Goal: Task Accomplishment & Management: Use online tool/utility

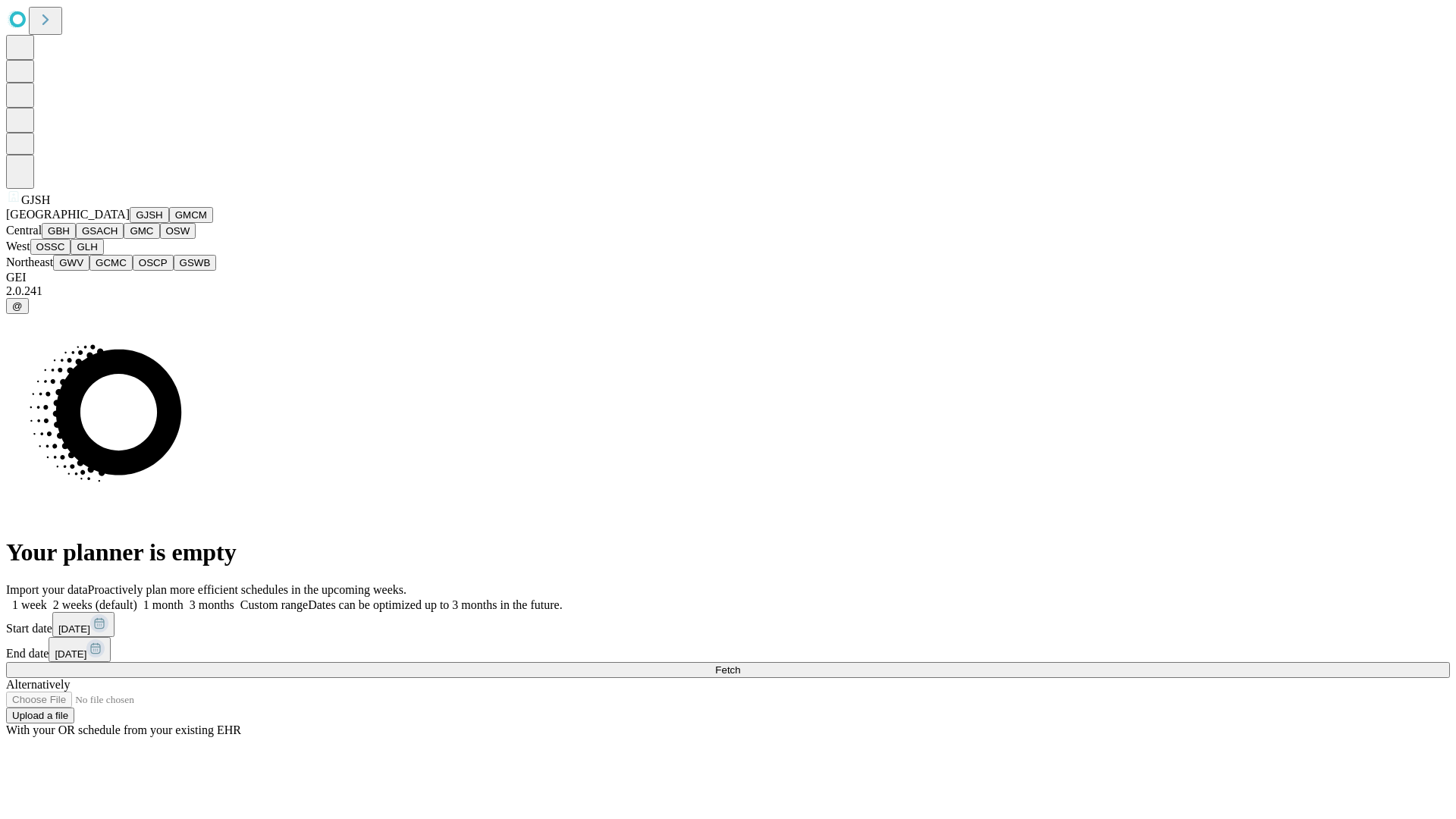
click at [129, 223] on button "GJSH" at bounding box center [149, 214] width 40 height 16
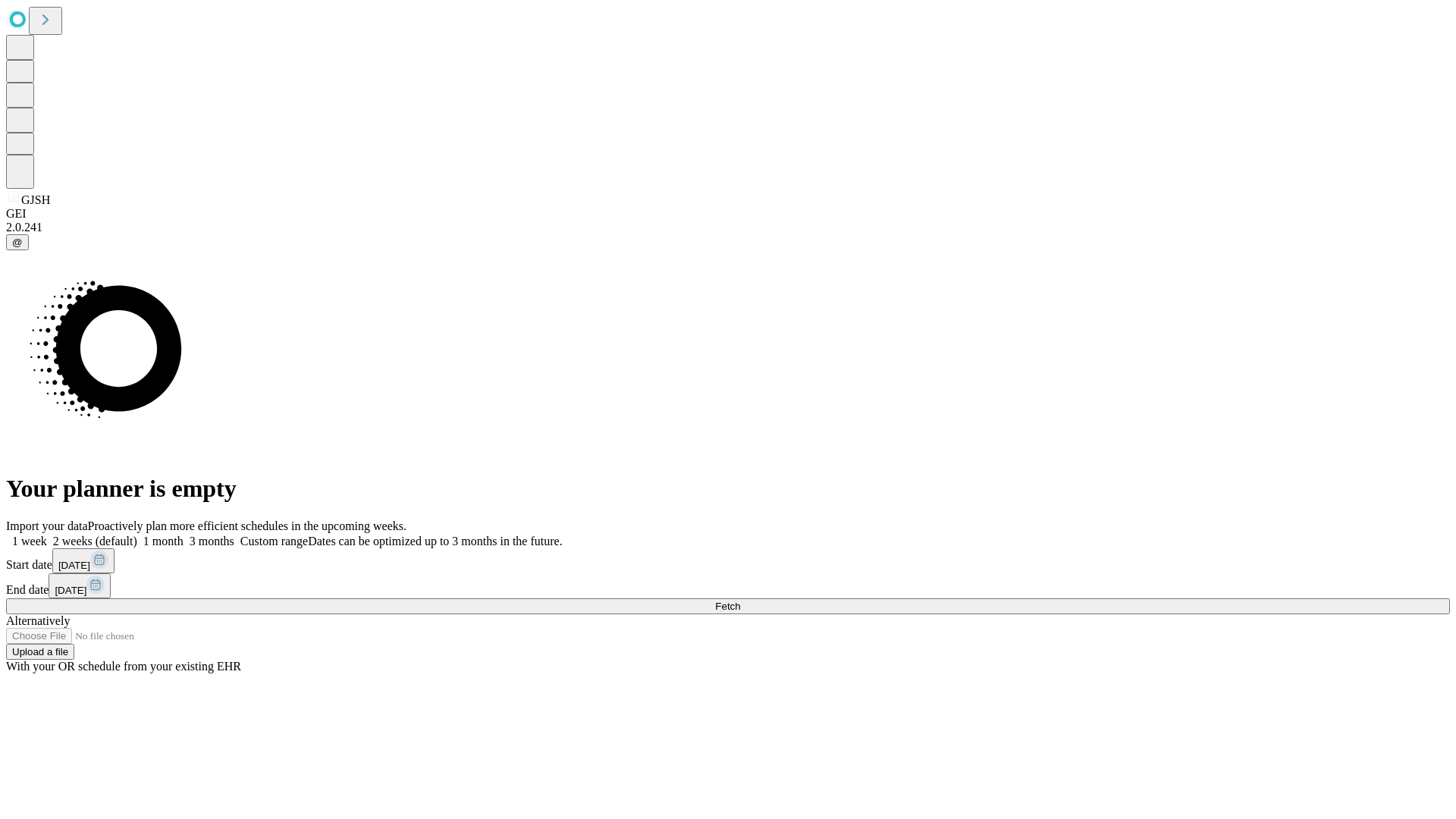
click at [184, 535] on label "1 month" at bounding box center [161, 541] width 46 height 13
click at [740, 600] on span "Fetch" at bounding box center [727, 606] width 25 height 11
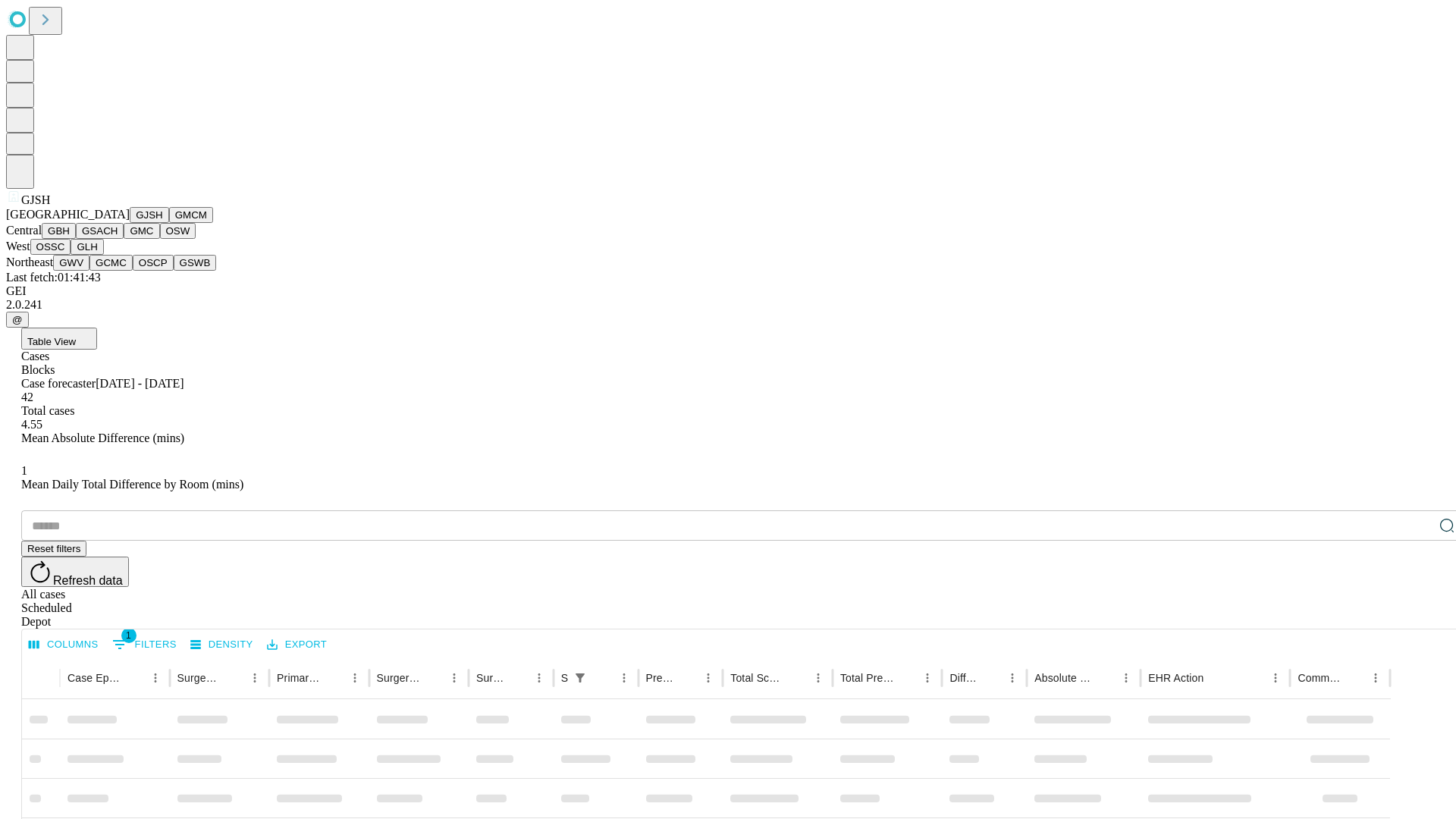
click at [169, 223] on button "GMCM" at bounding box center [191, 214] width 44 height 16
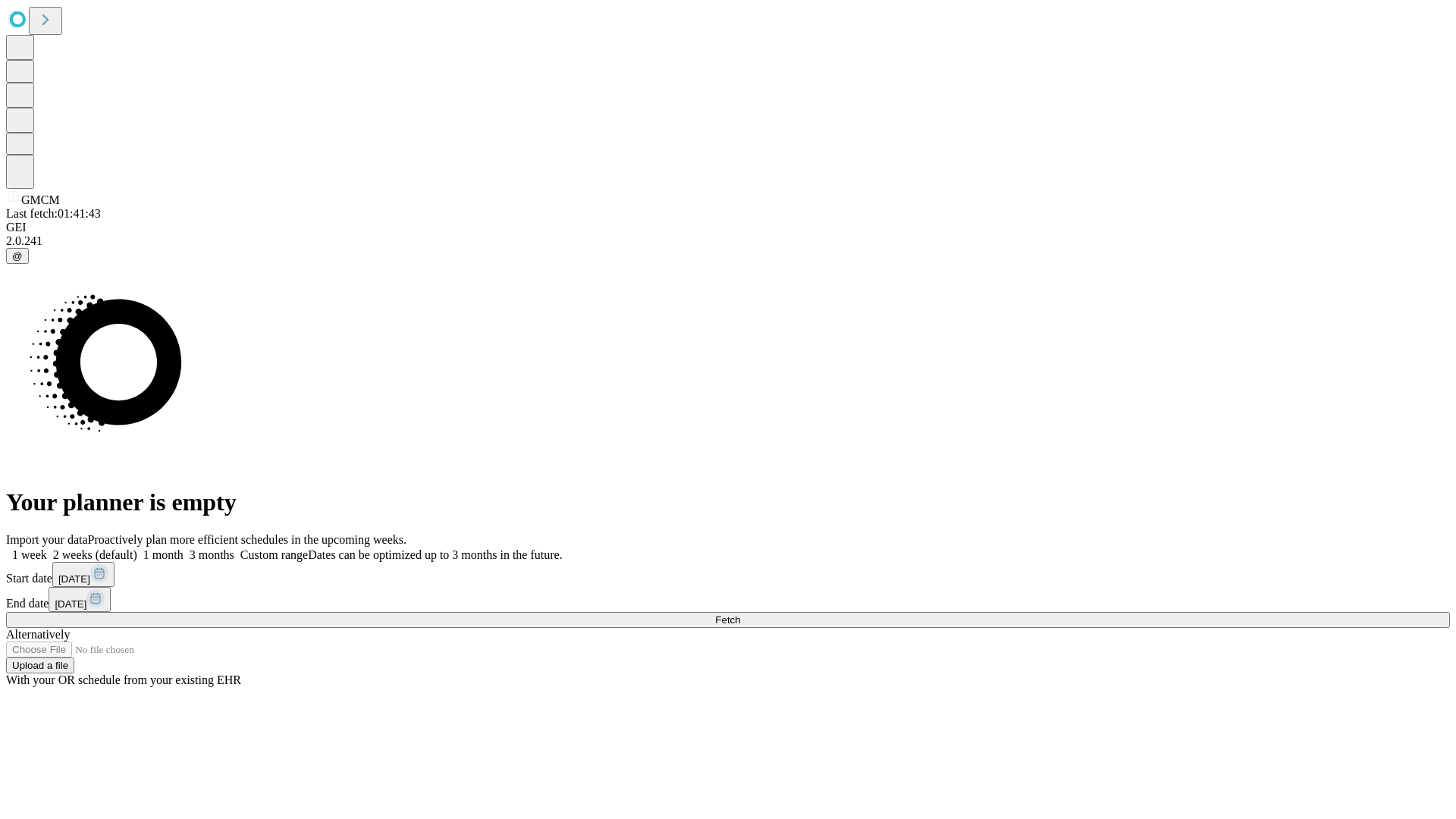
click at [184, 548] on label "1 month" at bounding box center [161, 555] width 46 height 13
click at [740, 614] on span "Fetch" at bounding box center [727, 620] width 25 height 11
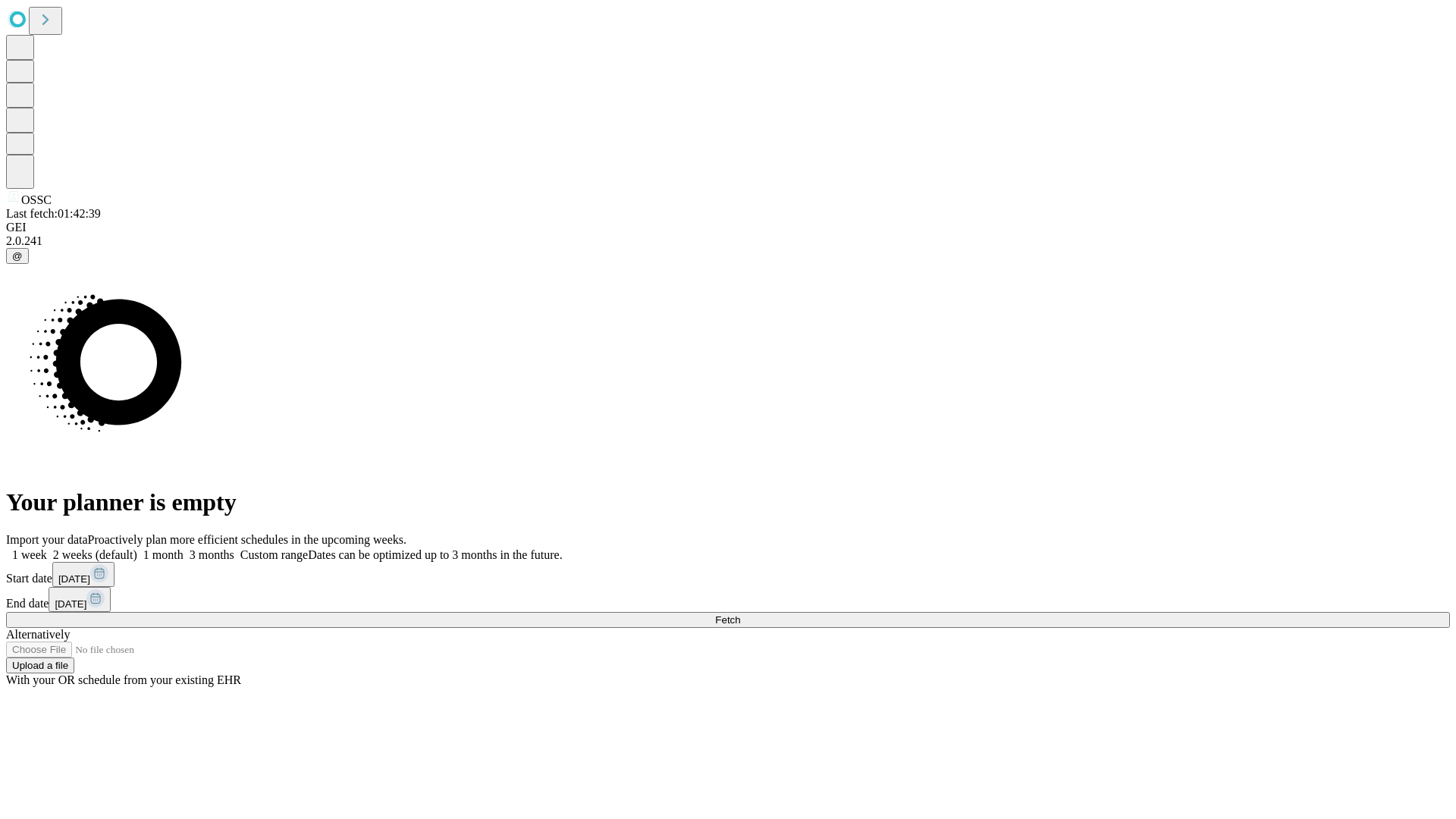
click at [184, 548] on label "1 month" at bounding box center [161, 555] width 46 height 13
click at [740, 614] on span "Fetch" at bounding box center [727, 620] width 25 height 11
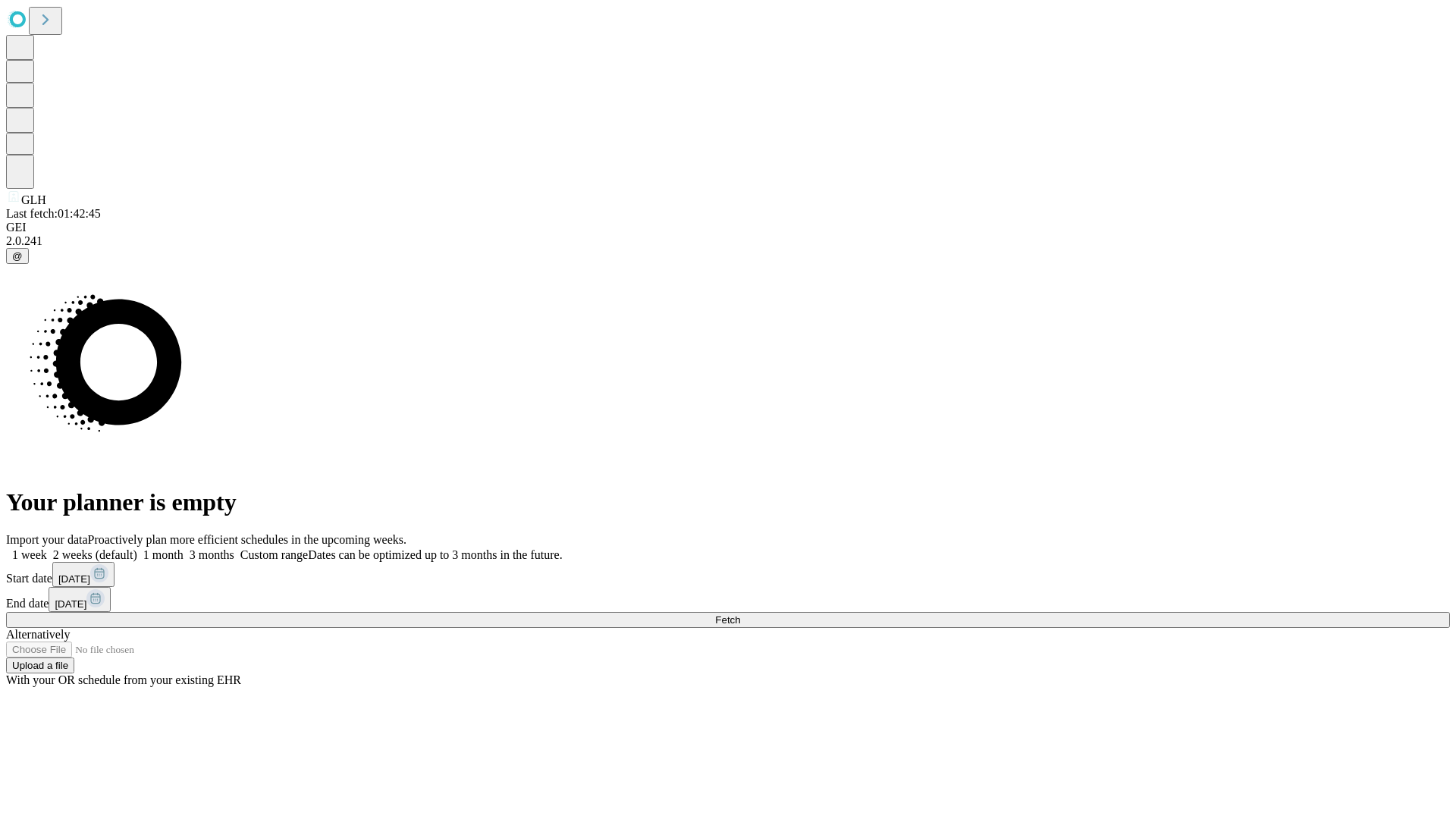
click at [740, 614] on span "Fetch" at bounding box center [727, 620] width 25 height 11
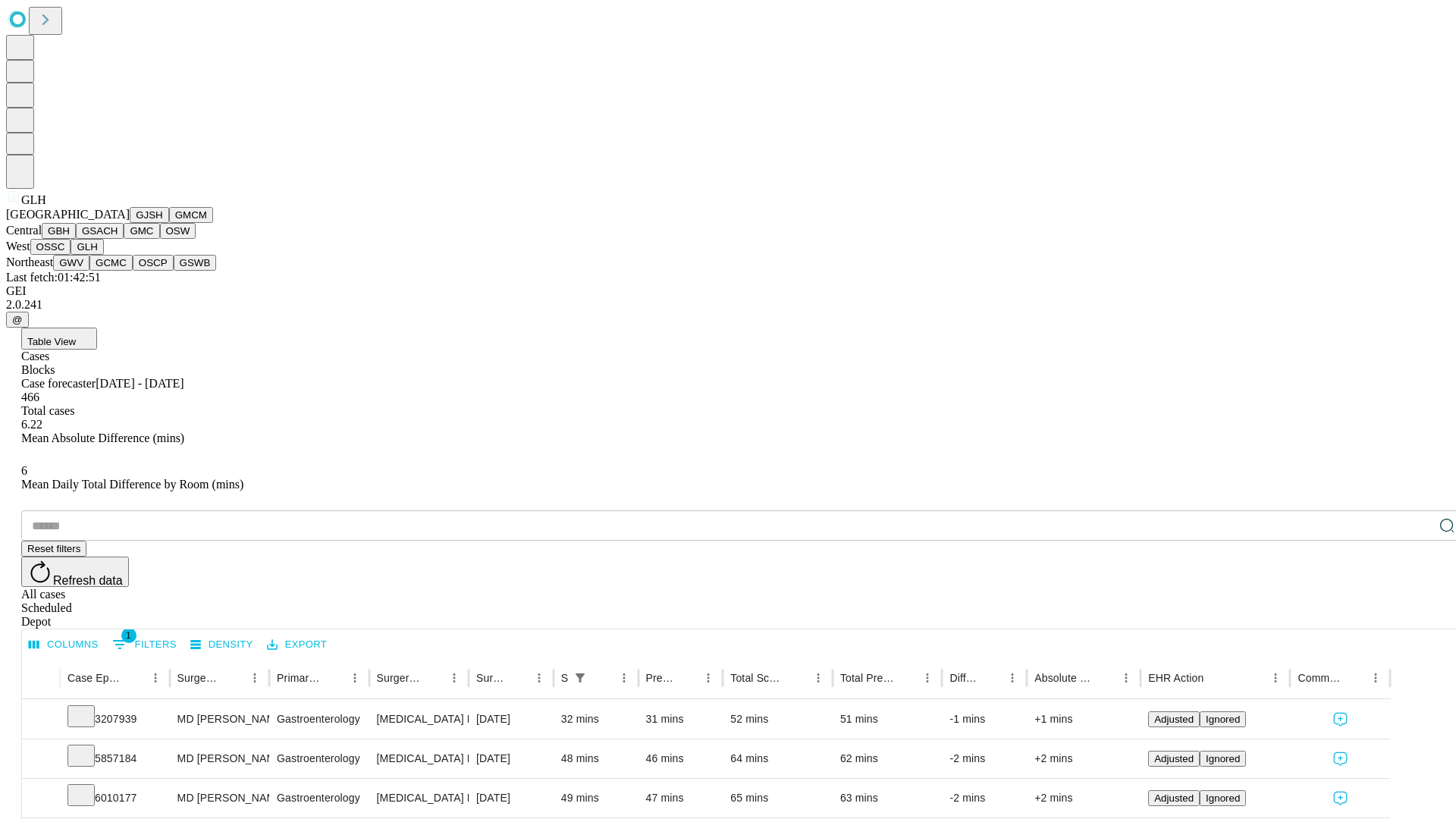
click at [90, 271] on button "GWV" at bounding box center [70, 262] width 36 height 16
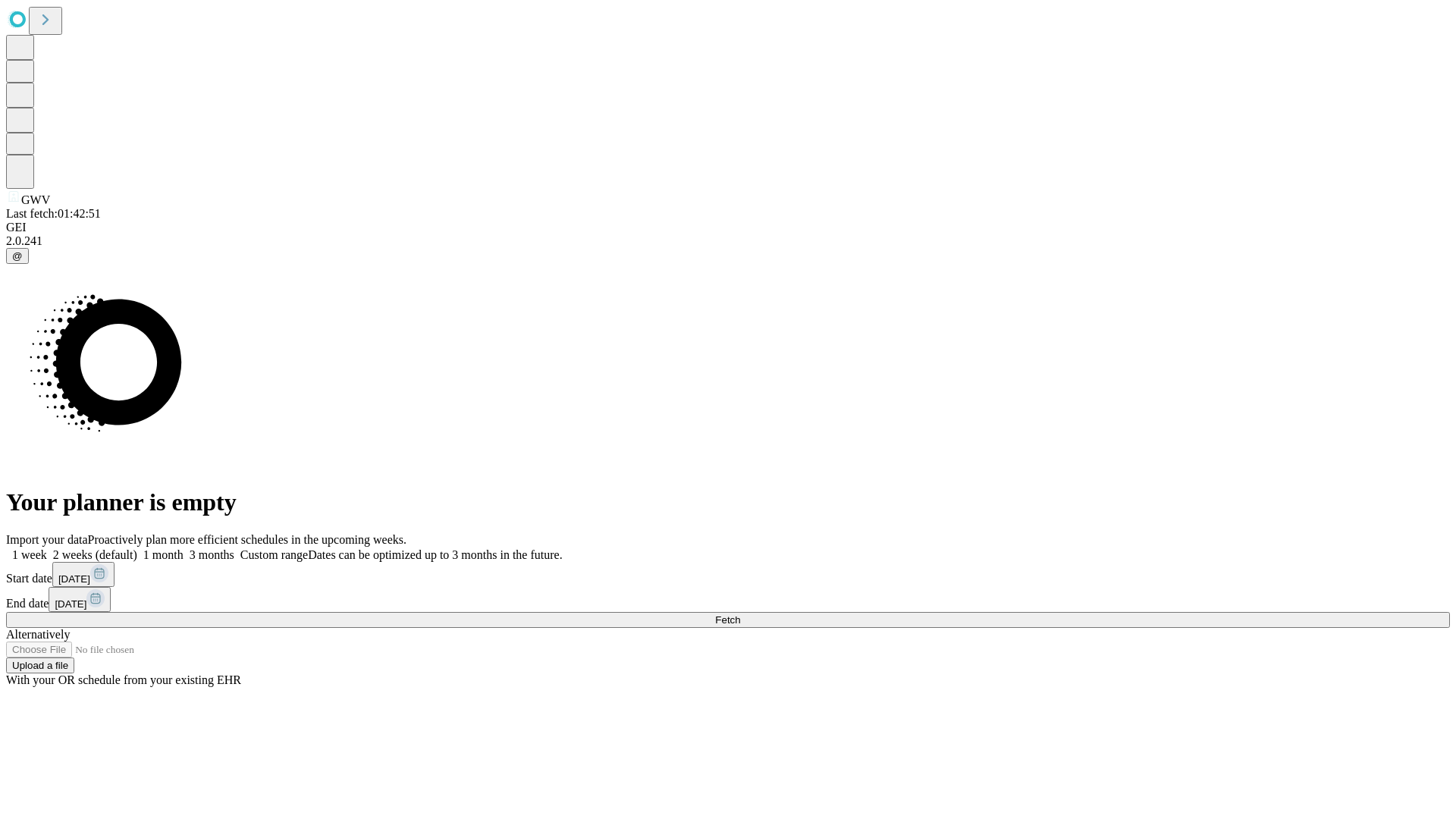
click at [184, 548] on label "1 month" at bounding box center [161, 555] width 46 height 13
click at [740, 614] on span "Fetch" at bounding box center [727, 620] width 25 height 11
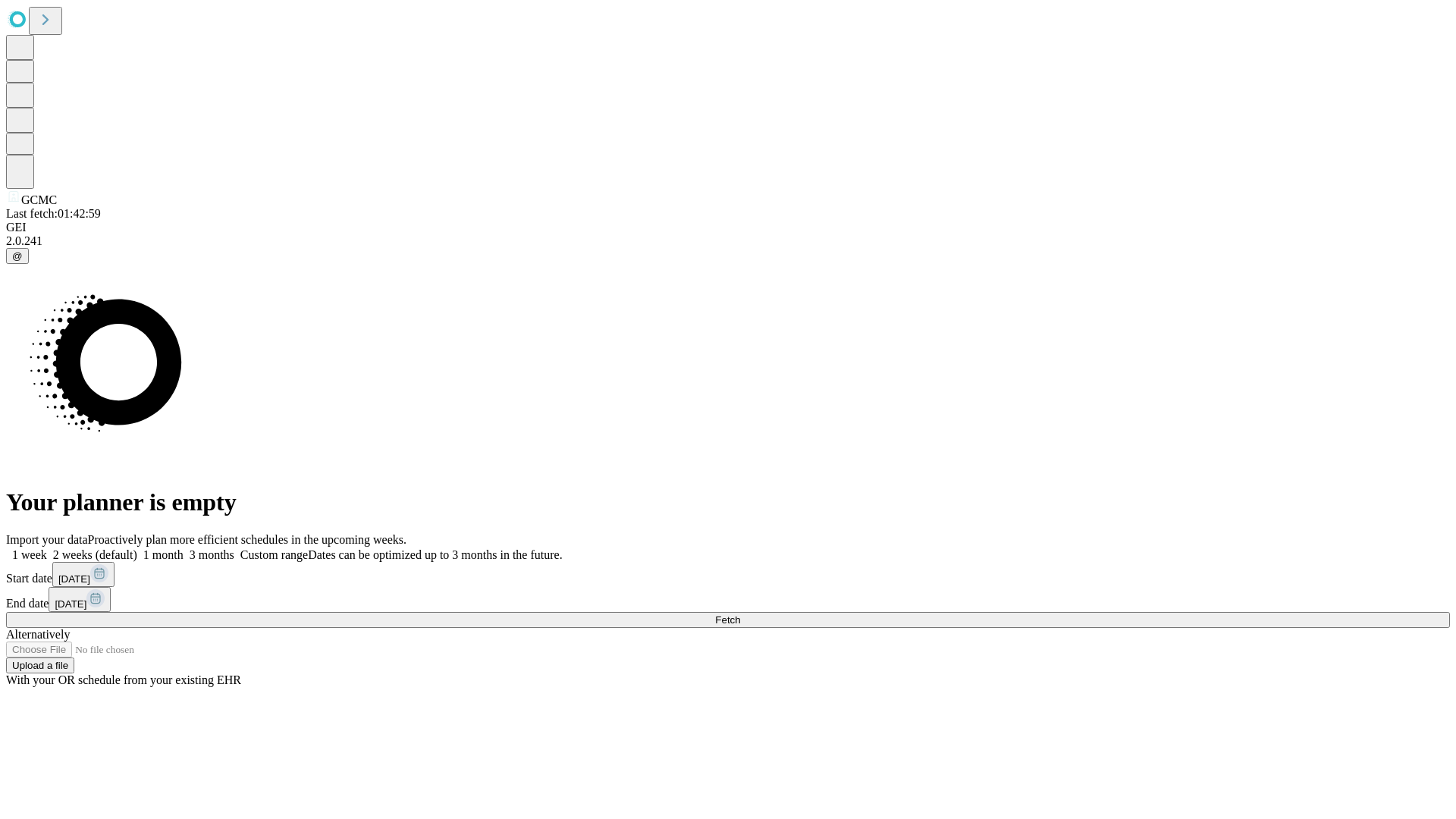
click at [184, 548] on label "1 month" at bounding box center [161, 555] width 46 height 13
click at [740, 614] on span "Fetch" at bounding box center [727, 620] width 25 height 11
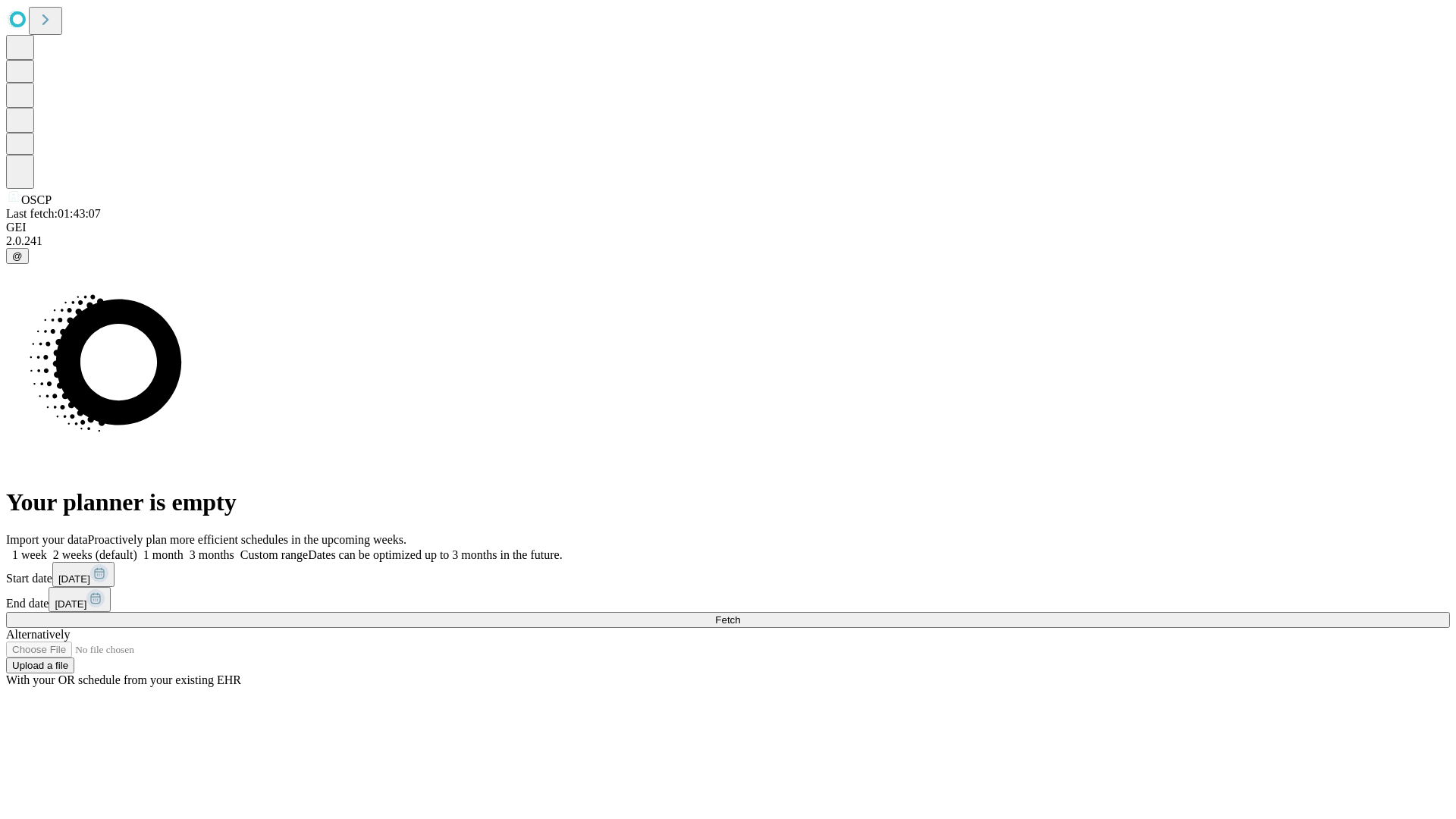
click at [184, 548] on label "1 month" at bounding box center [161, 555] width 46 height 13
click at [740, 614] on span "Fetch" at bounding box center [727, 620] width 25 height 11
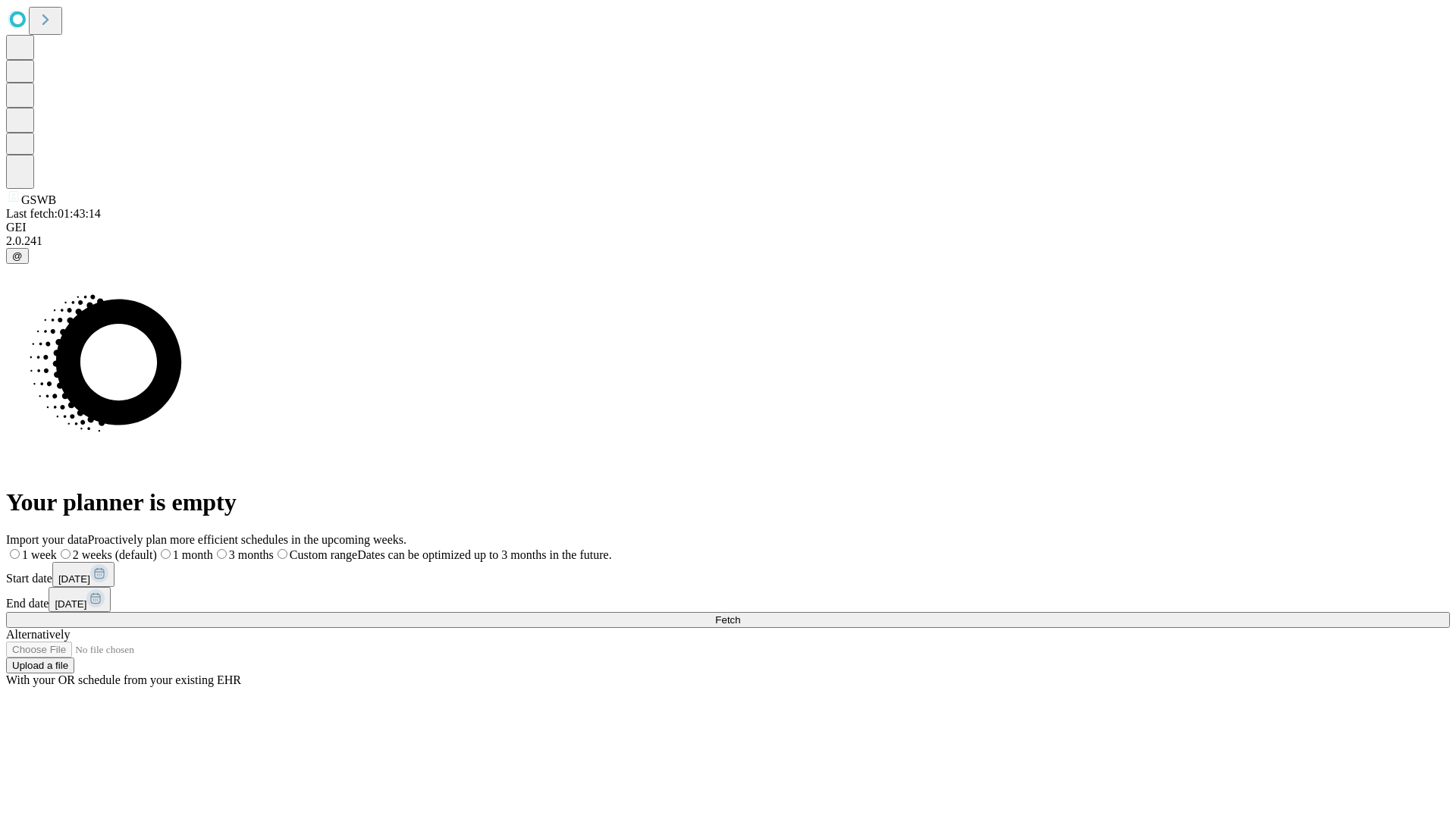
click at [740, 614] on span "Fetch" at bounding box center [727, 620] width 25 height 11
